Goal: Navigation & Orientation: Go to known website

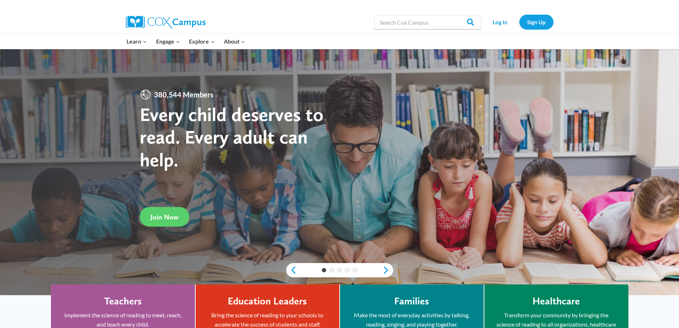
click at [502, 21] on link "Log In" at bounding box center [500, 22] width 31 height 15
click at [497, 19] on link "Log In" at bounding box center [500, 22] width 31 height 15
